Goal: Check status

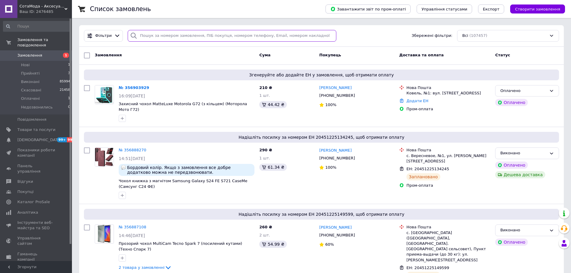
click at [178, 34] on input "search" at bounding box center [232, 36] width 208 height 12
paste input "356903929"
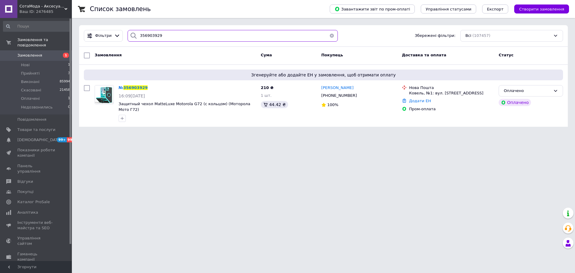
type input "356903929"
click at [135, 86] on span "356903929" at bounding box center [135, 87] width 24 height 4
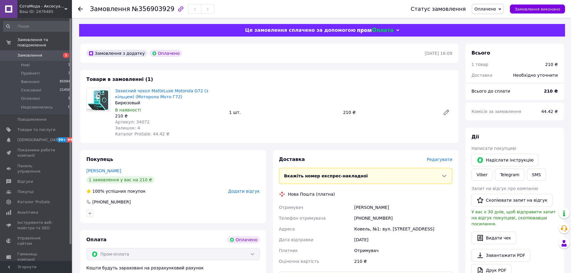
click at [78, 8] on icon at bounding box center [80, 9] width 5 height 5
